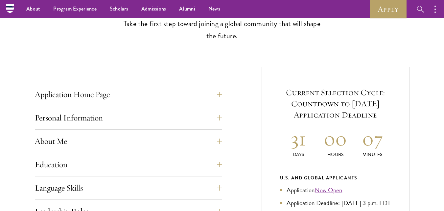
scroll to position [184, 0]
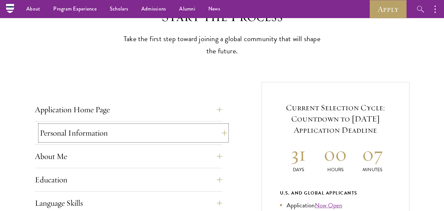
click at [50, 128] on button "Personal Information" at bounding box center [133, 133] width 187 height 16
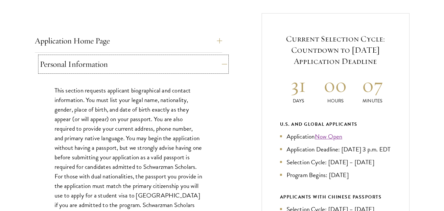
scroll to position [254, 0]
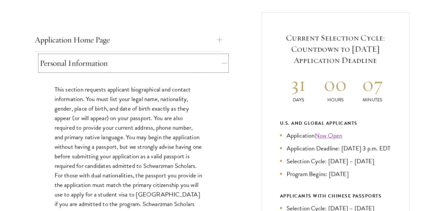
click at [53, 66] on button "Personal Information" at bounding box center [133, 63] width 187 height 16
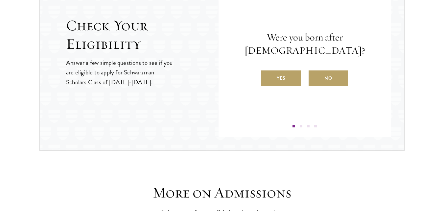
scroll to position [743, 0]
click at [283, 77] on label "Yes" at bounding box center [280, 78] width 39 height 16
click at [267, 77] on input "Yes" at bounding box center [264, 74] width 6 height 6
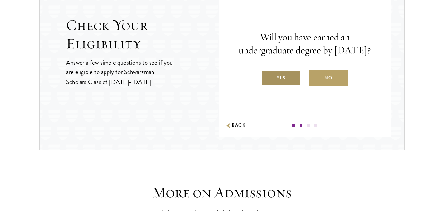
click at [287, 86] on label "Yes" at bounding box center [280, 78] width 39 height 16
click at [267, 77] on input "Yes" at bounding box center [264, 74] width 6 height 6
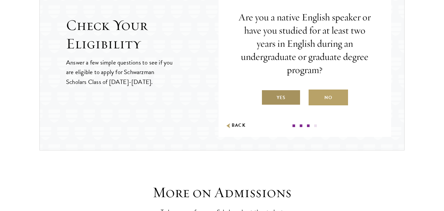
click at [291, 101] on label "Yes" at bounding box center [280, 97] width 39 height 16
click at [267, 96] on input "Yes" at bounding box center [264, 93] width 6 height 6
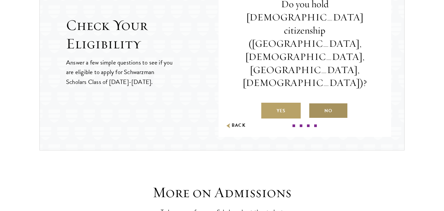
click at [330, 103] on label "No" at bounding box center [328, 111] width 39 height 16
click at [315, 104] on input "No" at bounding box center [312, 107] width 6 height 6
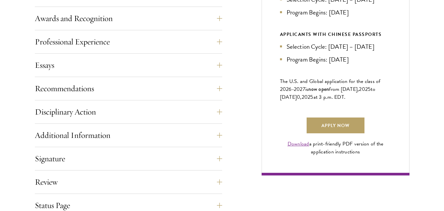
scroll to position [416, 0]
click at [49, 89] on button "Recommendations" at bounding box center [133, 88] width 187 height 16
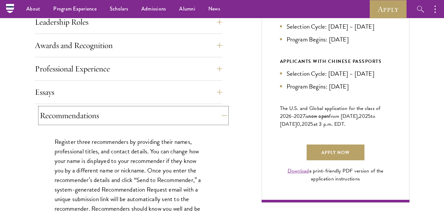
scroll to position [387, 0]
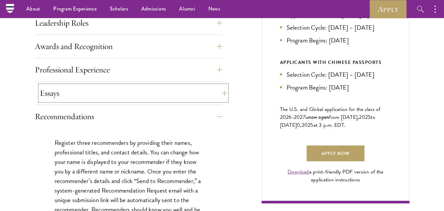
click at [47, 92] on button "Essays" at bounding box center [133, 93] width 187 height 16
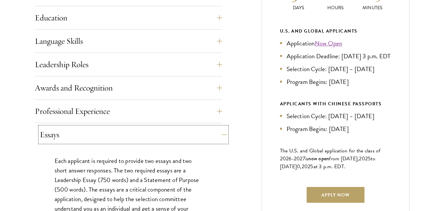
scroll to position [346, 0]
